Goal: Task Accomplishment & Management: Use online tool/utility

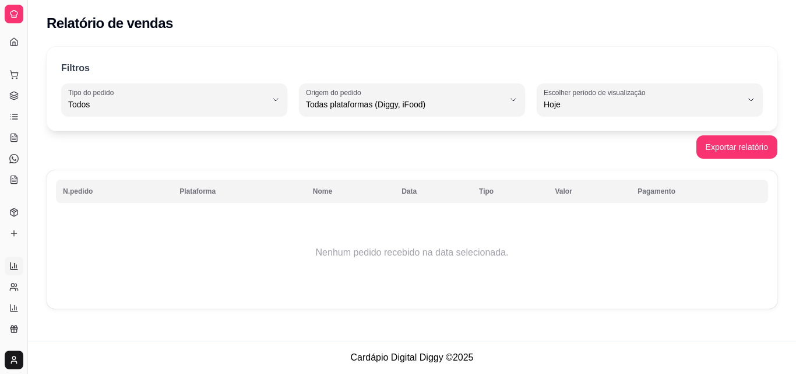
select select "ALL"
select select "0"
click at [27, 157] on button "Toggle Sidebar" at bounding box center [27, 187] width 9 height 374
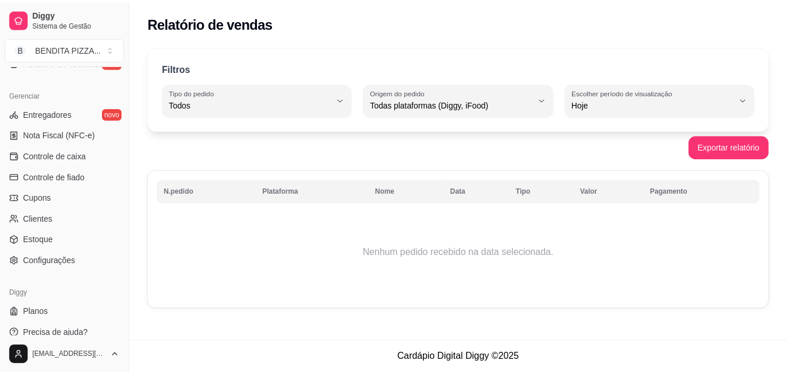
scroll to position [465, 0]
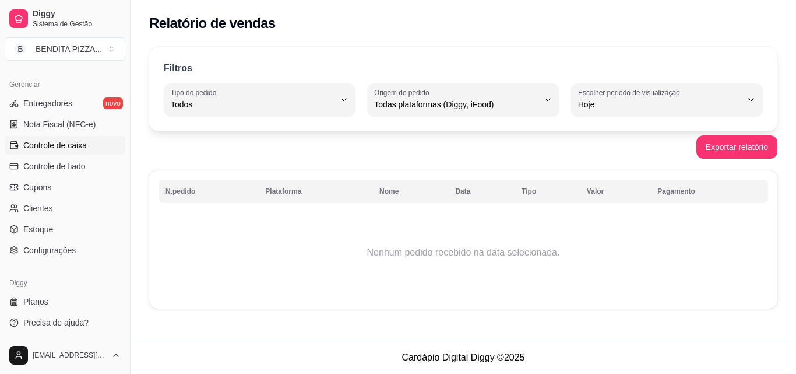
click at [57, 145] on span "Controle de caixa" at bounding box center [55, 145] width 64 height 12
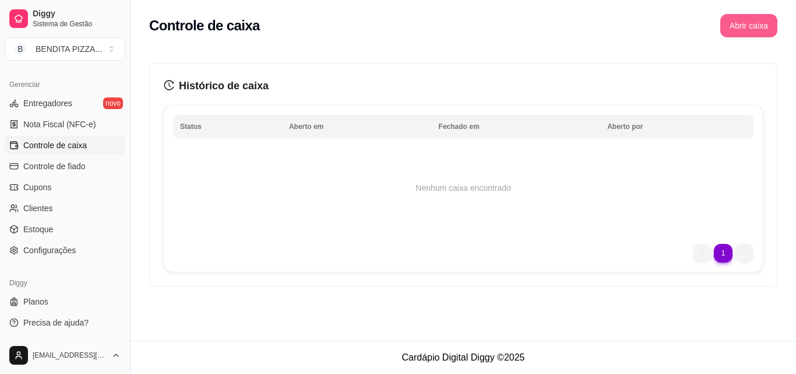
click at [727, 24] on button "Abrir caixa" at bounding box center [748, 25] width 57 height 23
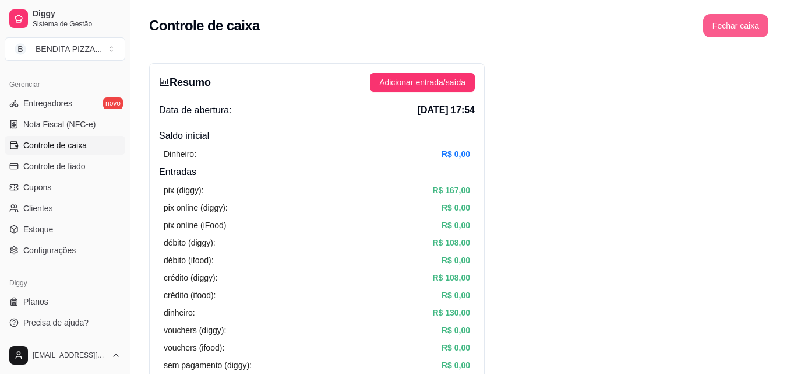
click at [760, 26] on button "Fechar caixa" at bounding box center [736, 25] width 65 height 23
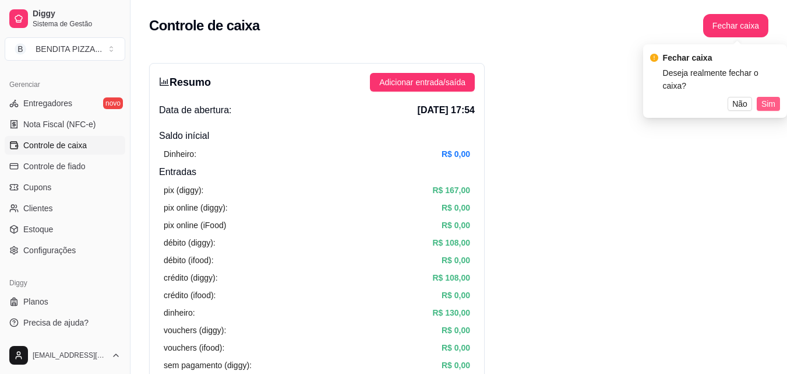
click at [761, 97] on button "Sim" at bounding box center [768, 104] width 23 height 14
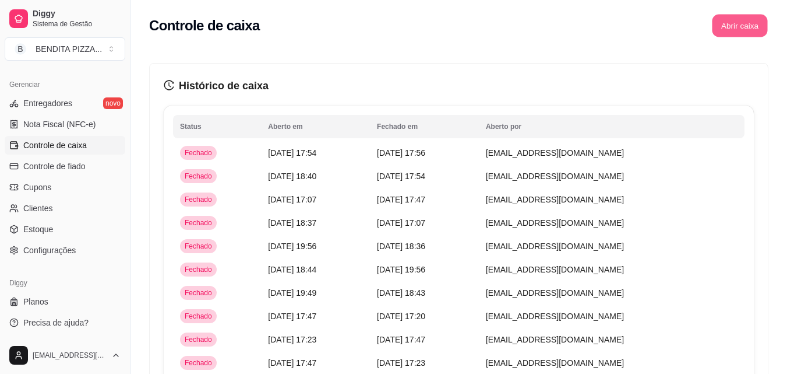
click at [732, 30] on button "Abrir caixa" at bounding box center [739, 26] width 55 height 23
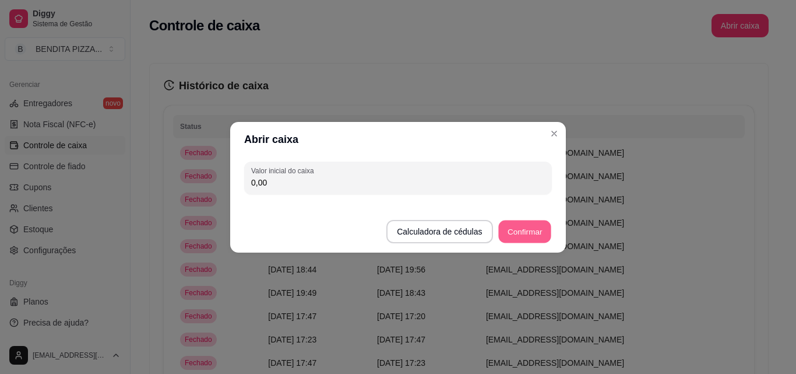
click at [542, 232] on button "Confirmar" at bounding box center [524, 231] width 53 height 23
